Goal: Task Accomplishment & Management: Complete application form

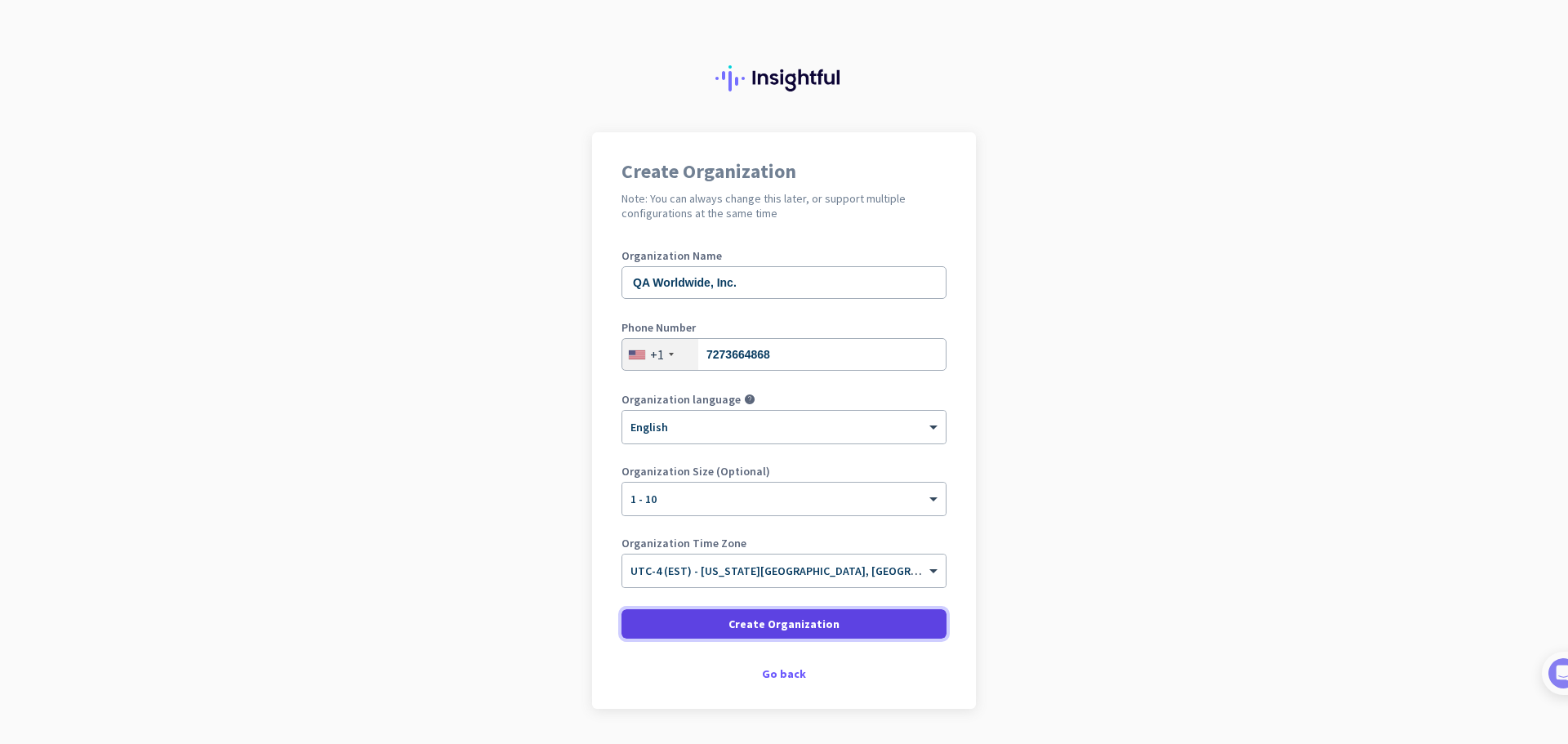
click at [823, 627] on span "Create Organization" at bounding box center [784, 625] width 111 height 17
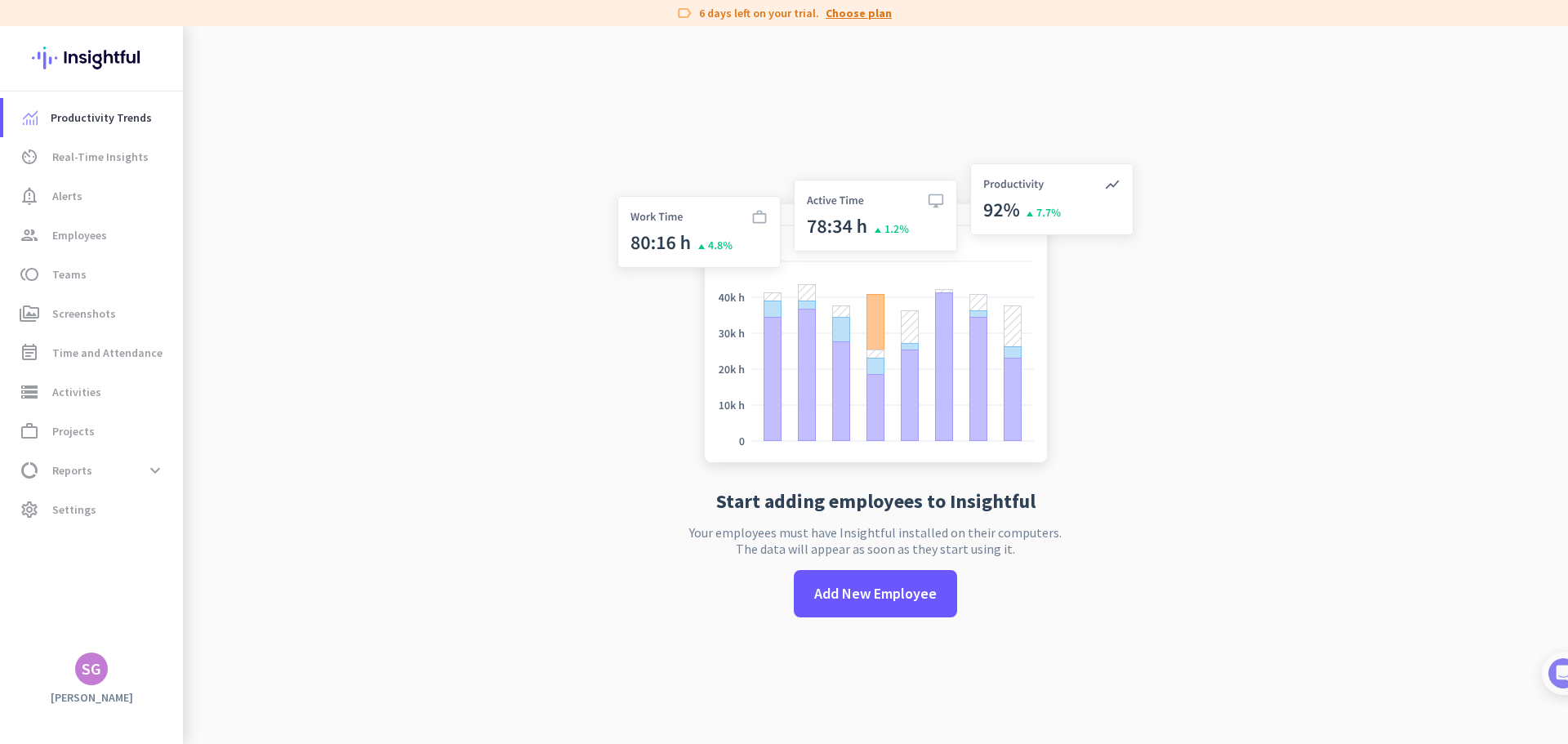
click at [854, 15] on link "Choose plan" at bounding box center [859, 13] width 66 height 17
click at [905, 605] on span at bounding box center [875, 594] width 163 height 39
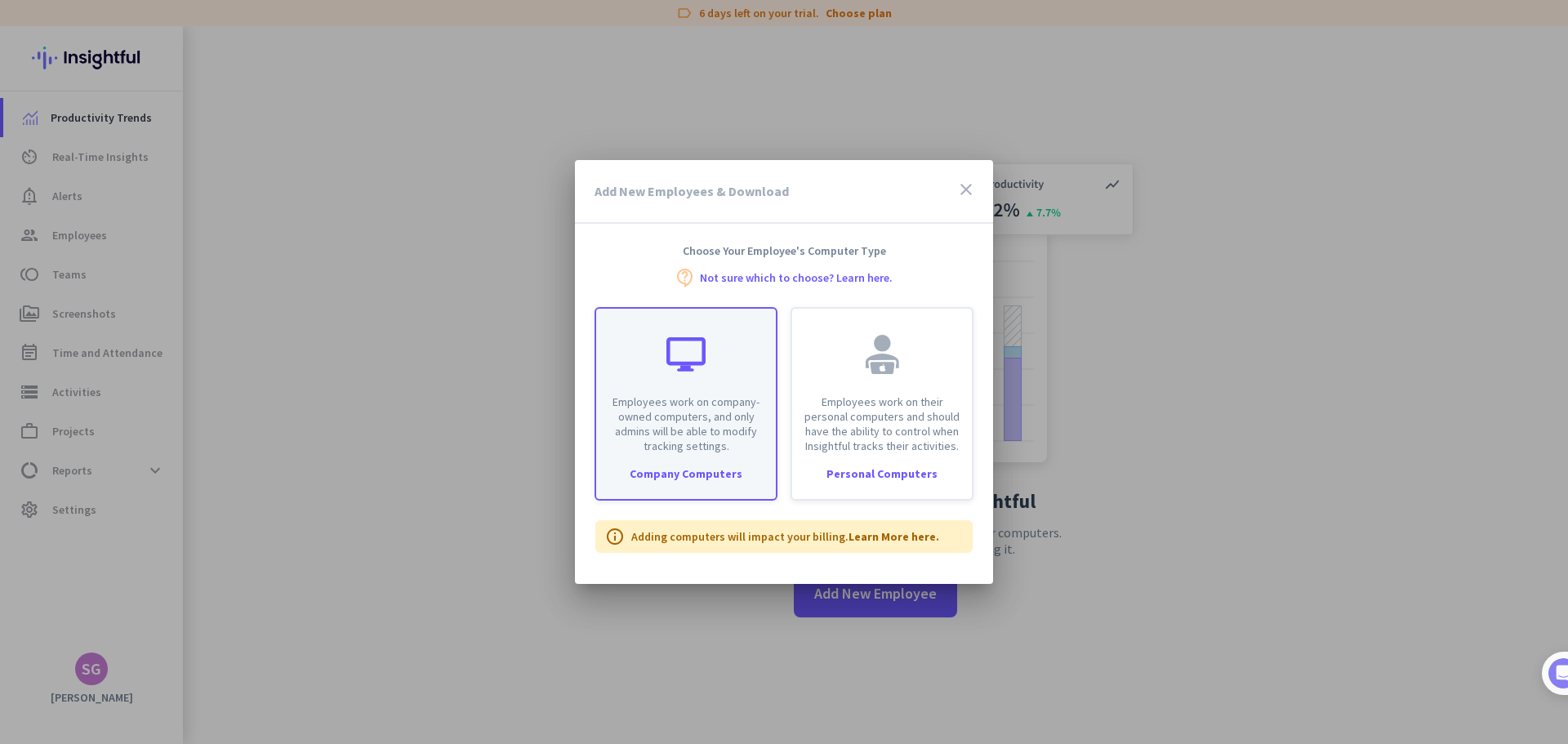
click at [703, 390] on div "Employees work on company-owned computers, and only admins will be able to modi…" at bounding box center [686, 381] width 180 height 145
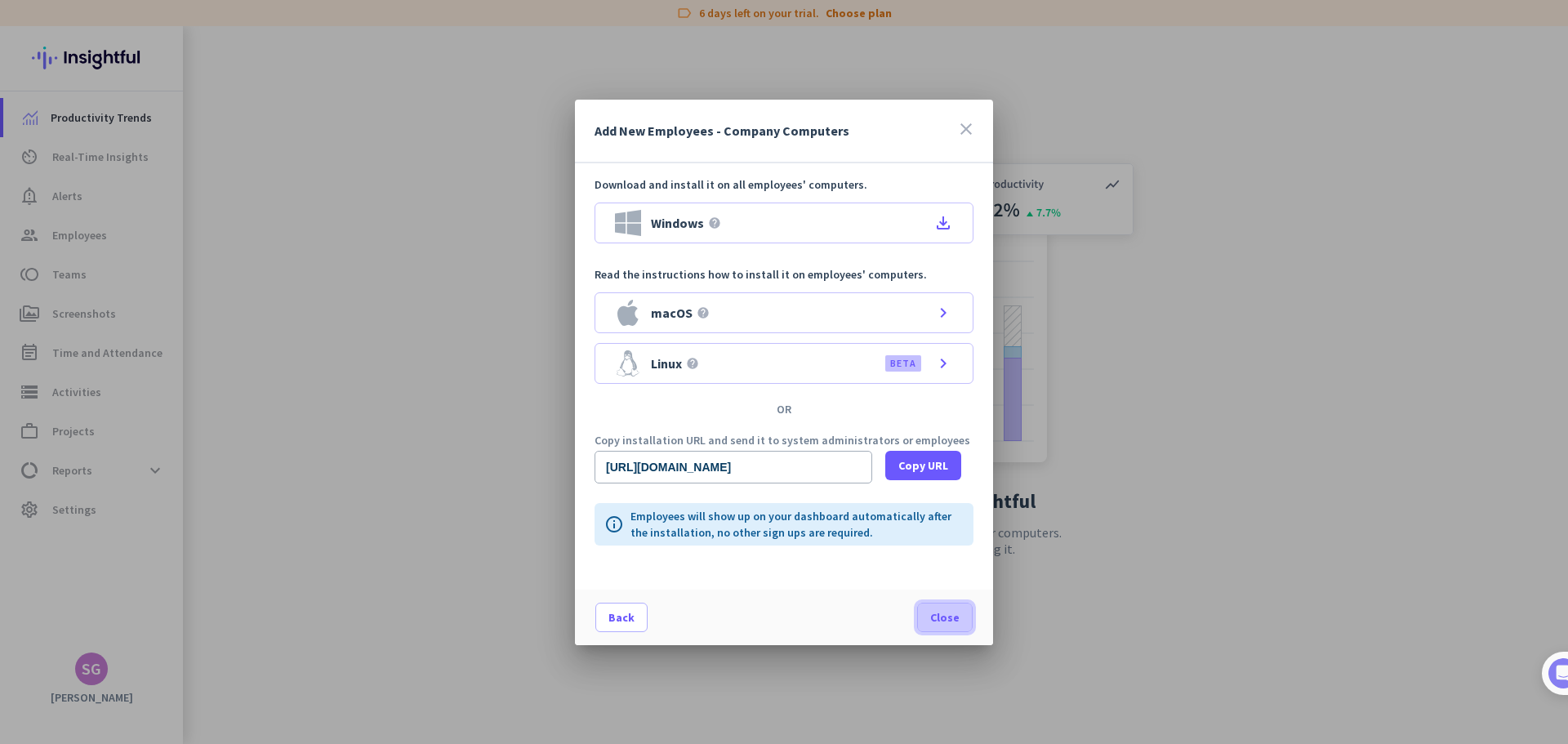
click at [966, 625] on span at bounding box center [945, 618] width 54 height 39
